Goal: Task Accomplishment & Management: Manage account settings

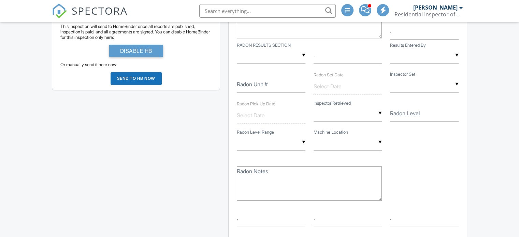
scroll to position [554, 0]
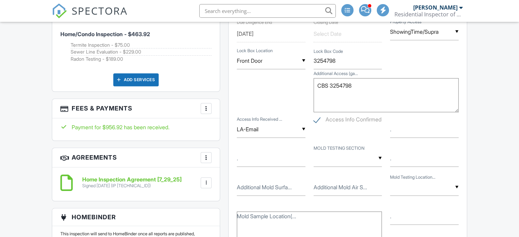
click at [207, 108] on div at bounding box center [206, 108] width 7 height 7
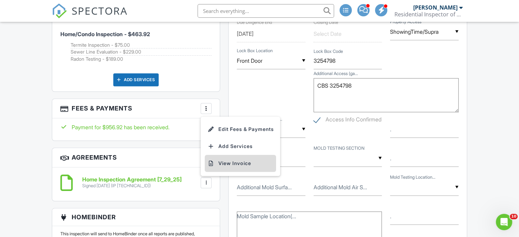
scroll to position [0, 0]
click at [235, 162] on li "View Invoice" at bounding box center [240, 163] width 71 height 17
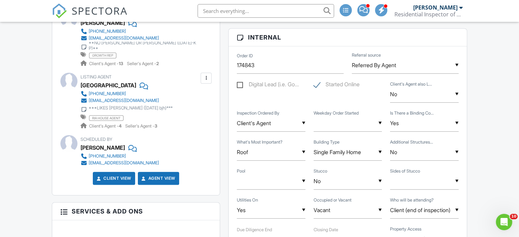
scroll to position [1, 0]
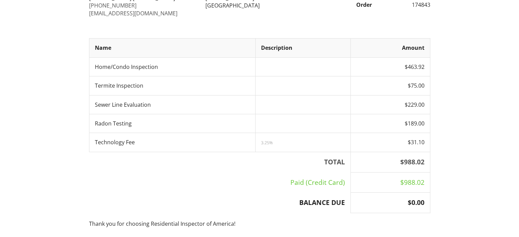
scroll to position [109, 0]
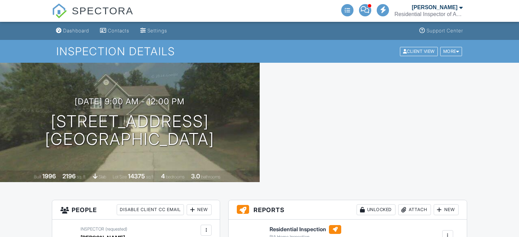
click at [308, 225] on h6 "Residential Inspection" at bounding box center [305, 229] width 72 height 9
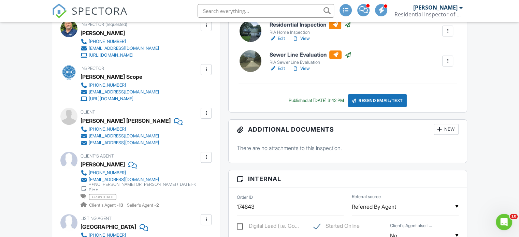
scroll to position [209, 0]
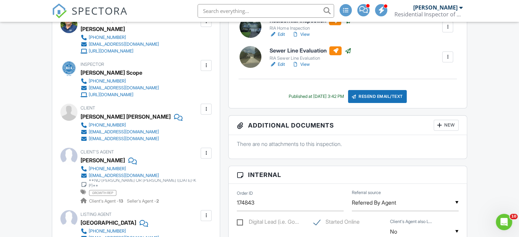
click at [306, 64] on link "View" at bounding box center [301, 64] width 18 height 7
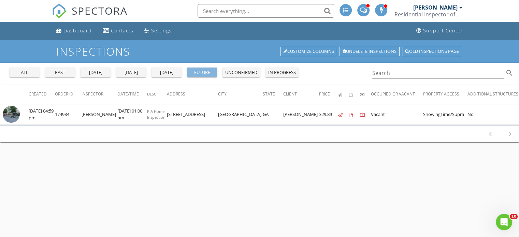
click at [194, 72] on div "future" at bounding box center [202, 72] width 25 height 7
